Goal: Task Accomplishment & Management: Use online tool/utility

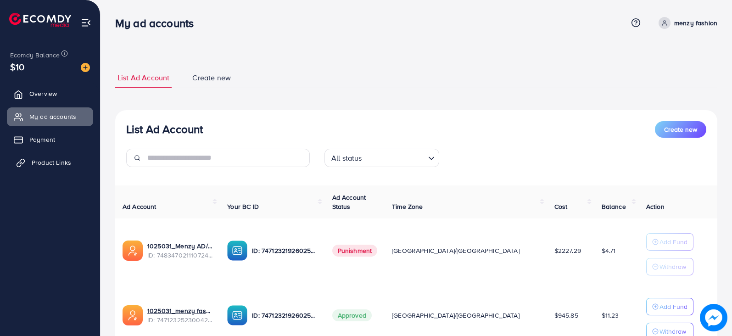
click at [53, 159] on span "Product Links" at bounding box center [51, 162] width 39 height 9
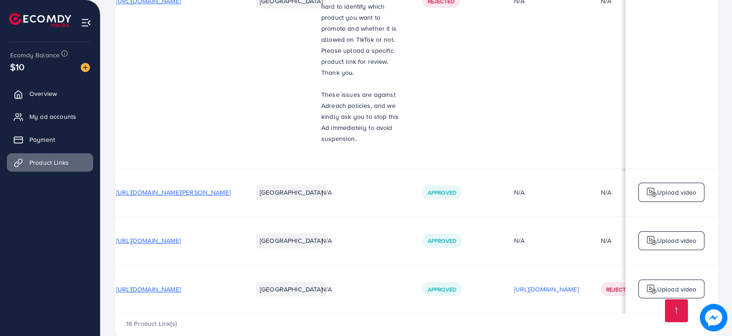
scroll to position [0, 134]
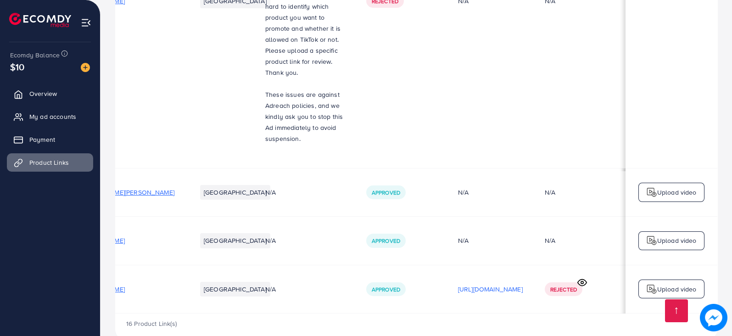
click at [650, 284] on img at bounding box center [651, 289] width 11 height 11
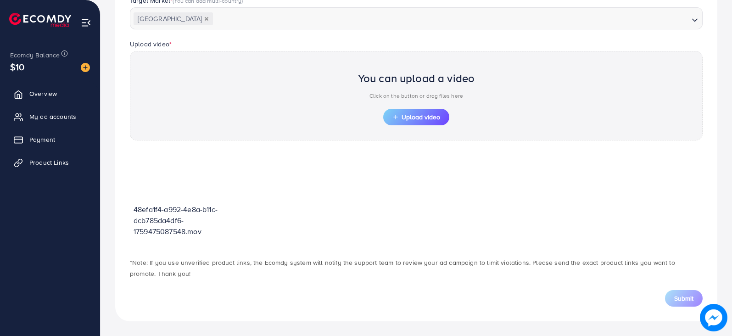
scroll to position [267, 0]
click at [427, 118] on span "Upload video" at bounding box center [417, 118] width 48 height 6
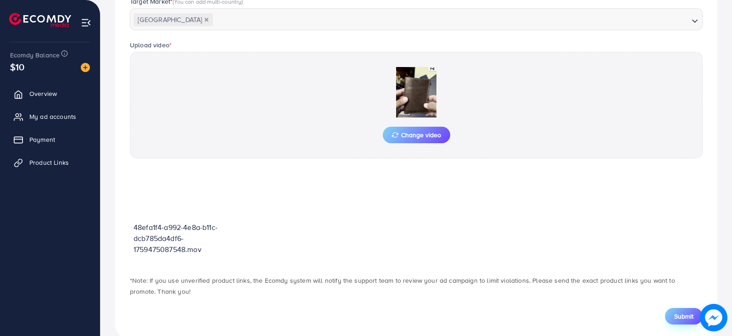
click at [689, 315] on span "Submit" at bounding box center [683, 316] width 19 height 9
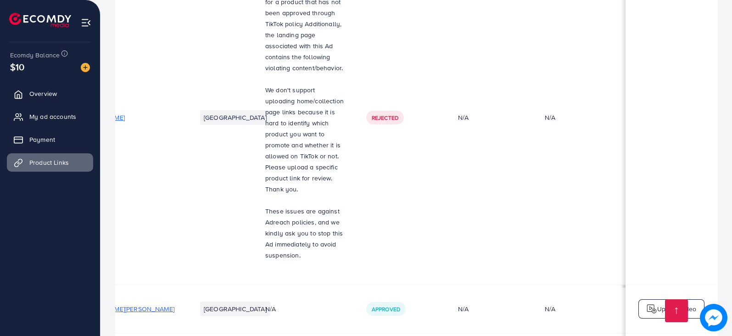
scroll to position [1147, 0]
